Goal: Find specific page/section: Find specific page/section

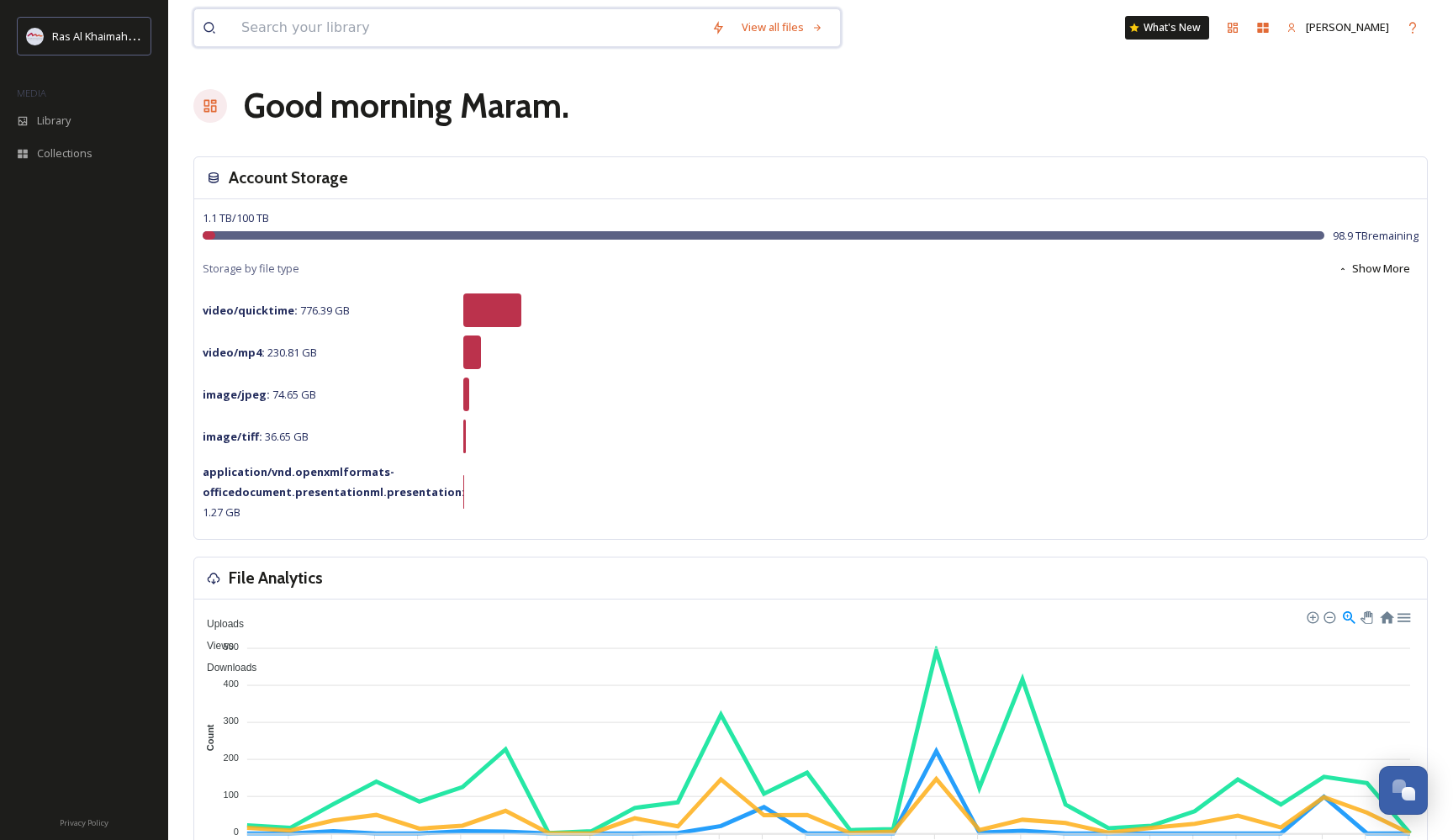
click at [393, 29] on input at bounding box center [467, 28] width 470 height 37
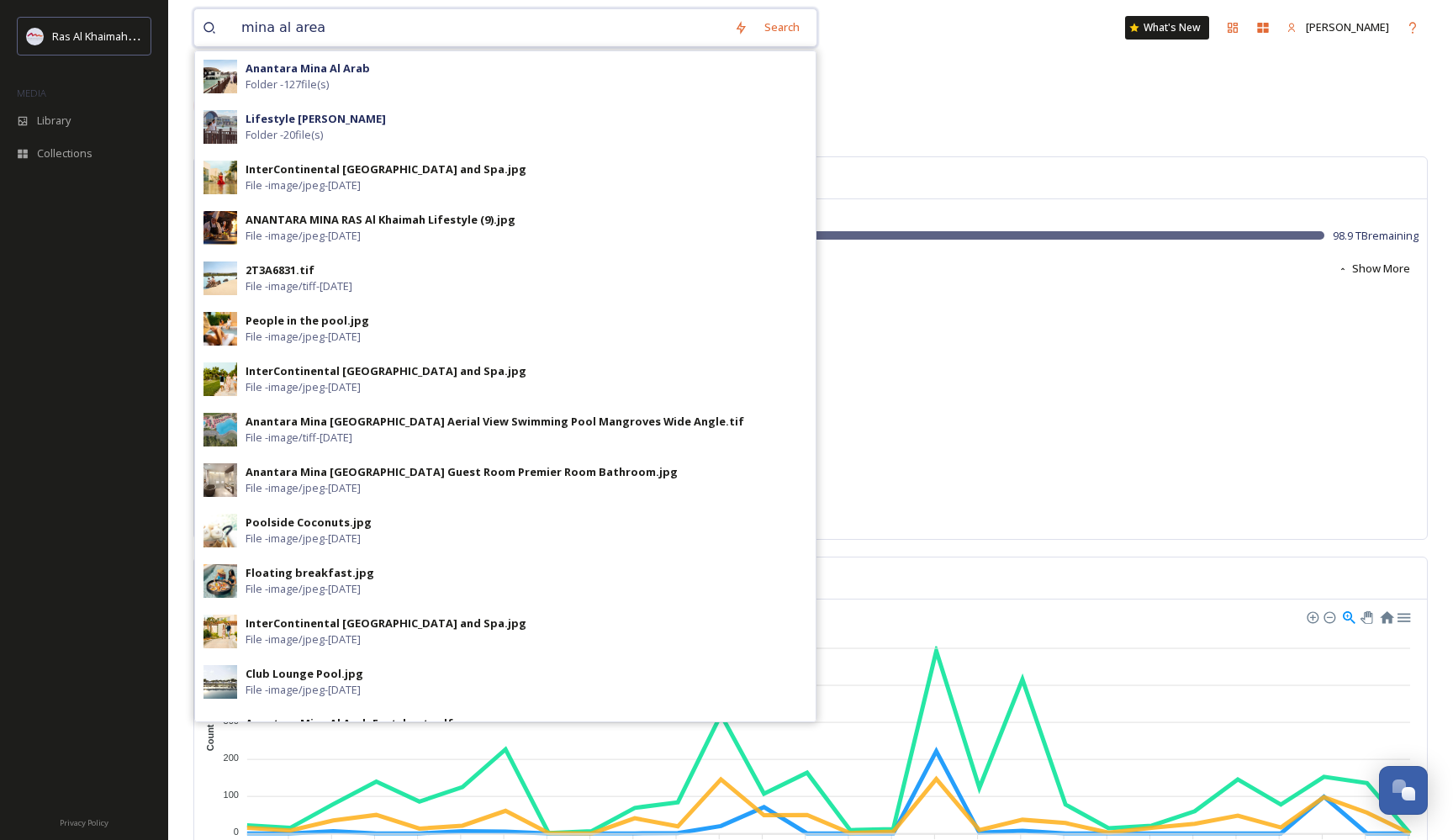
type input "mina al areab"
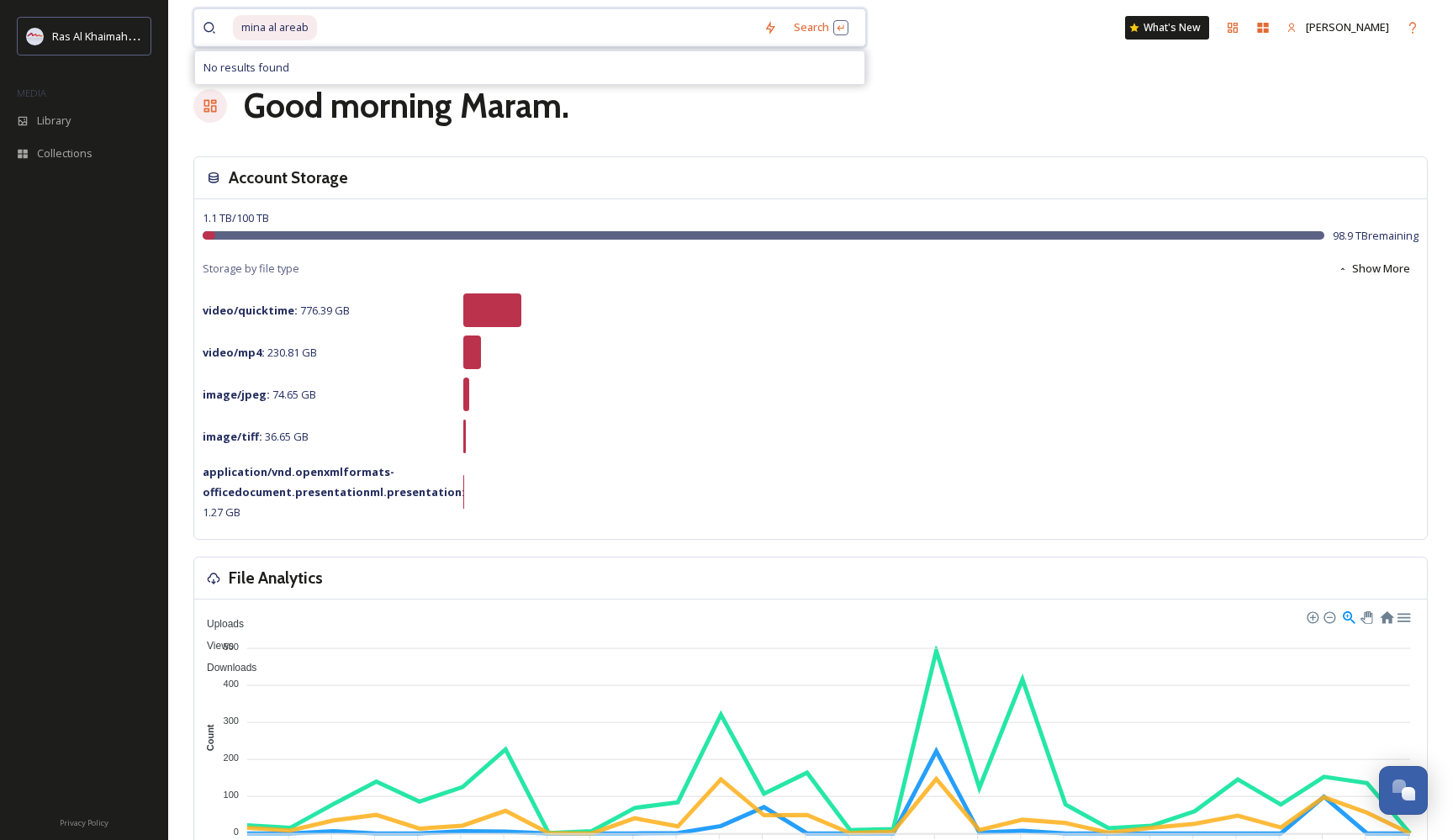
click at [319, 26] on input at bounding box center [536, 28] width 437 height 37
type input "mena al arab"
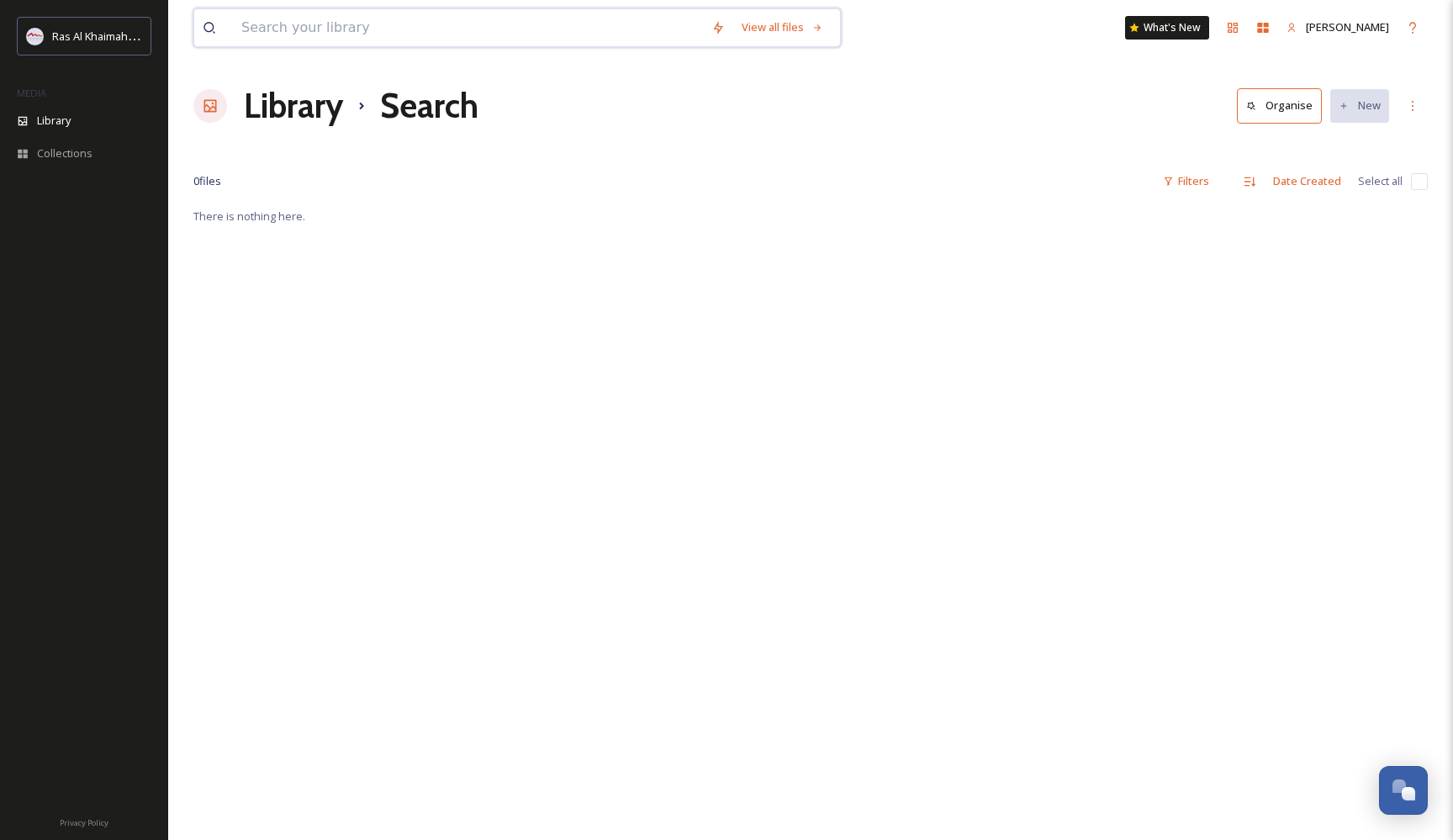
click at [439, 30] on input at bounding box center [467, 28] width 470 height 37
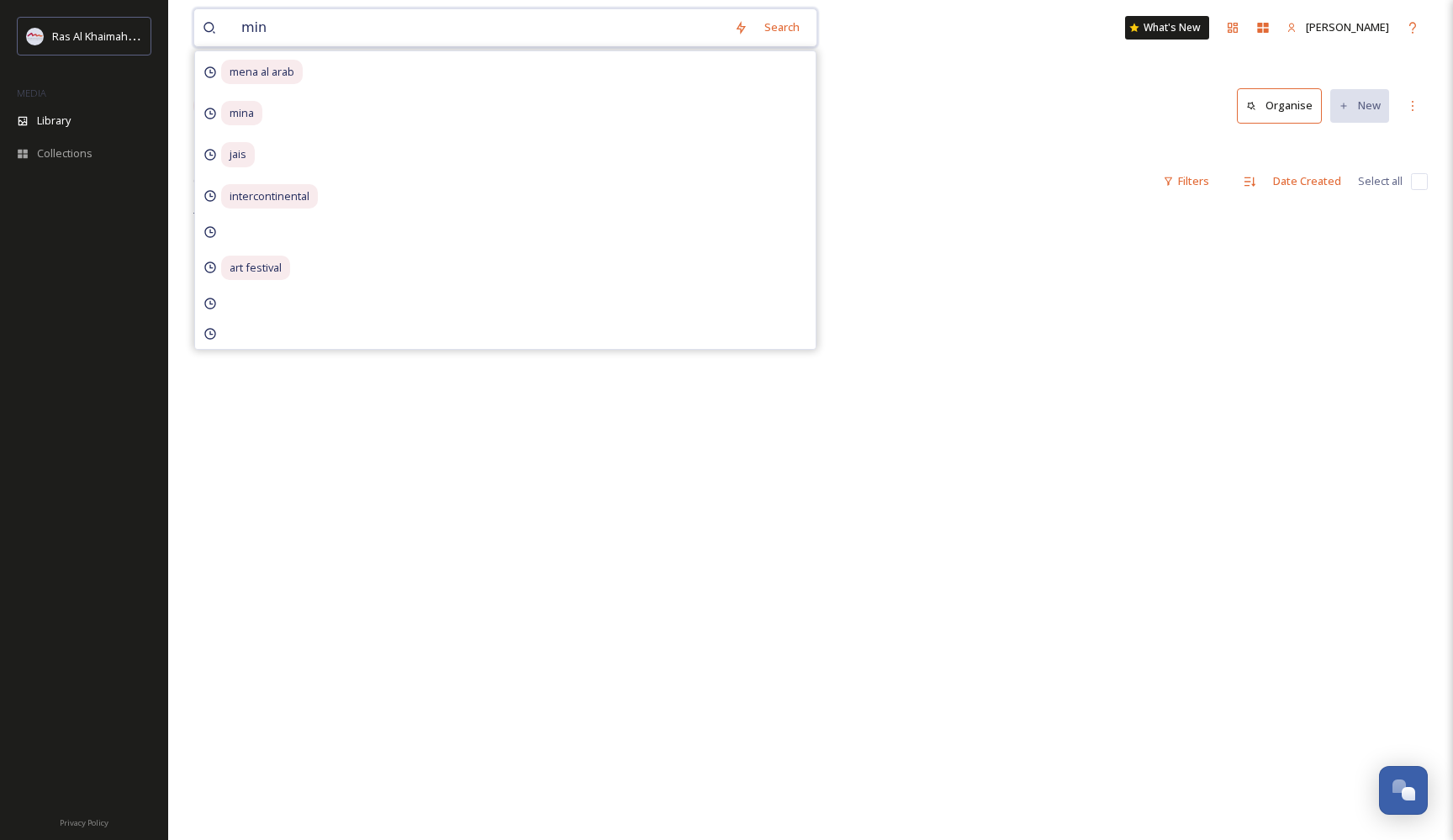
type input "mina"
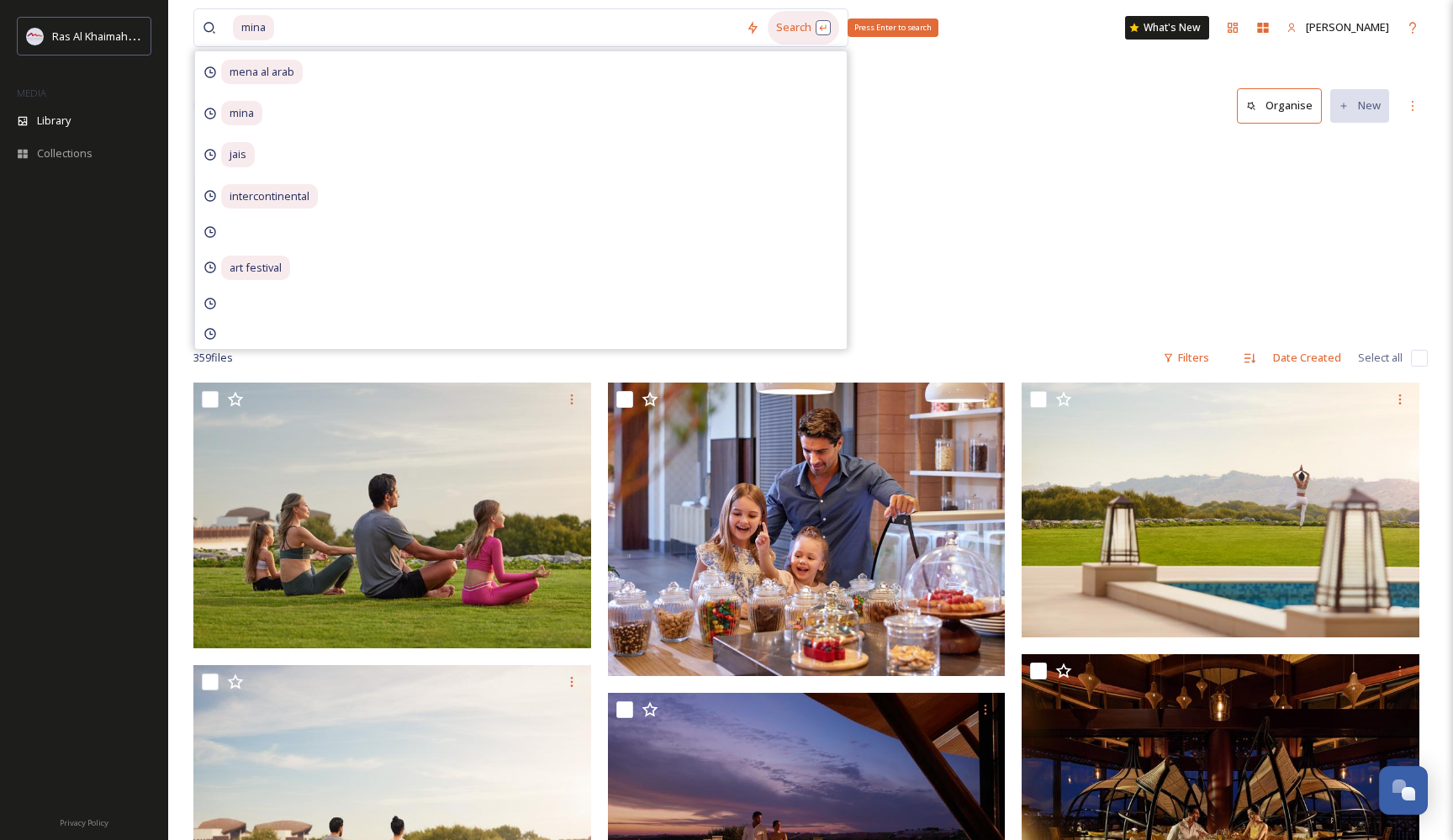
click at [792, 34] on div "Search Press Enter to search" at bounding box center [802, 28] width 71 height 33
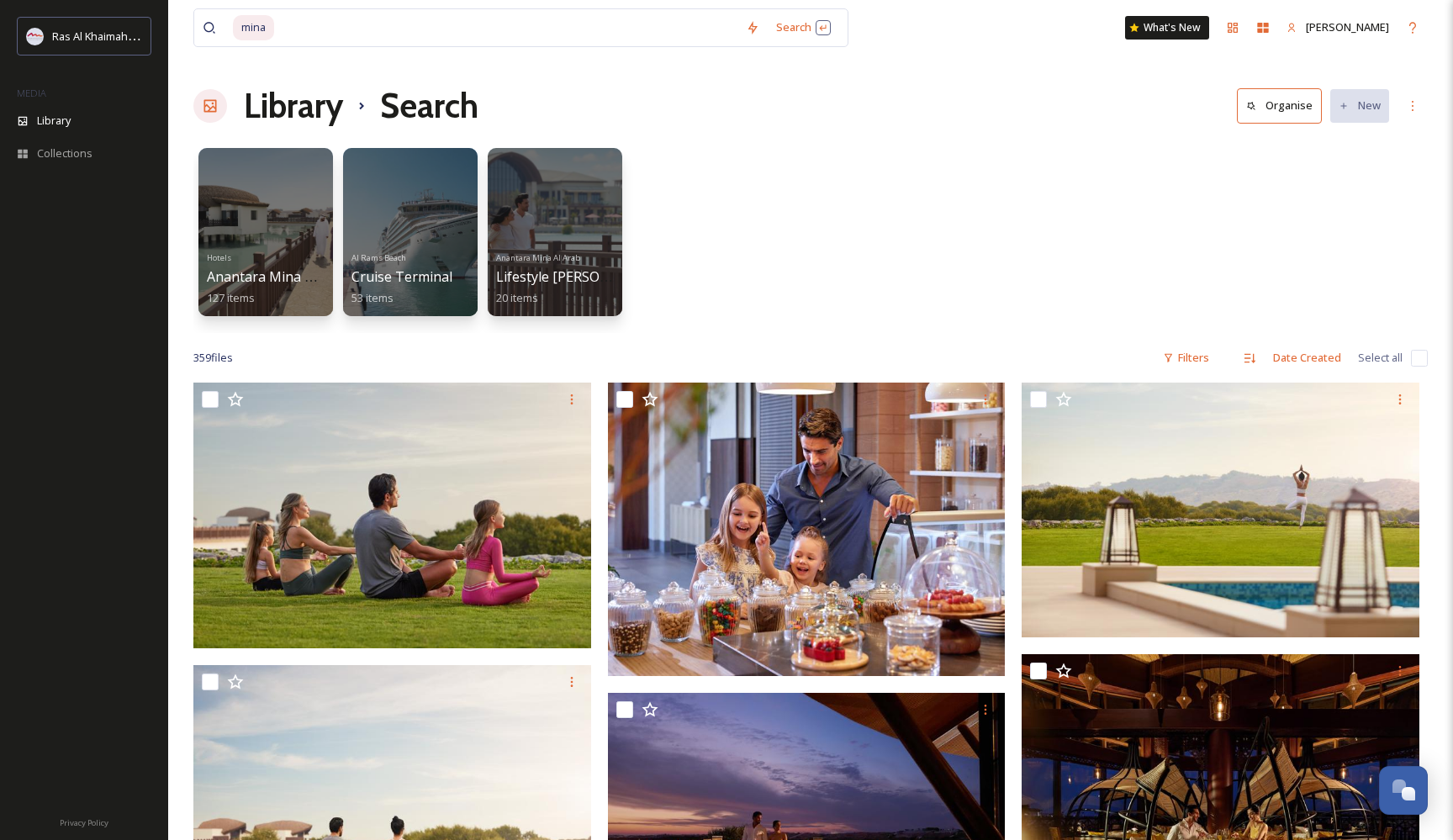
click at [994, 104] on div "Library Search Organise New" at bounding box center [810, 105] width 1234 height 51
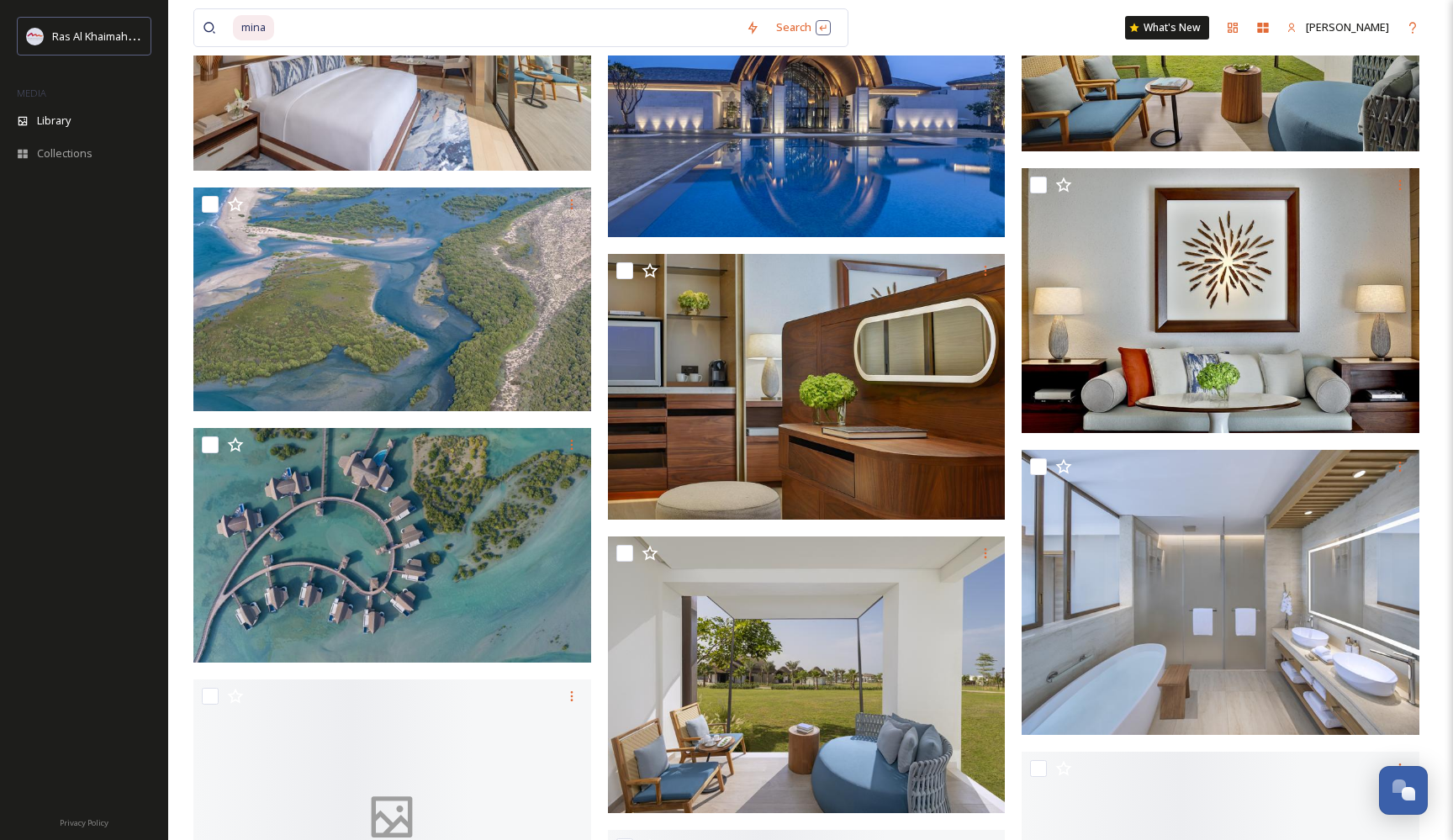
scroll to position [4977, 0]
